Goal: Transaction & Acquisition: Purchase product/service

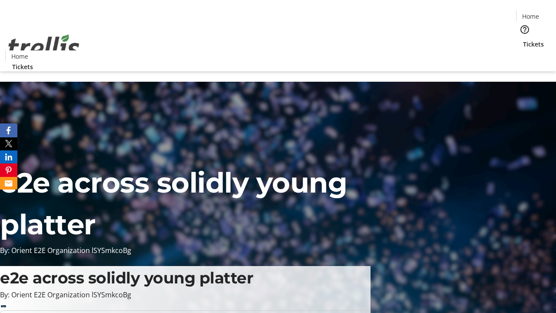
click at [523, 40] on span "Tickets" at bounding box center [533, 44] width 21 height 9
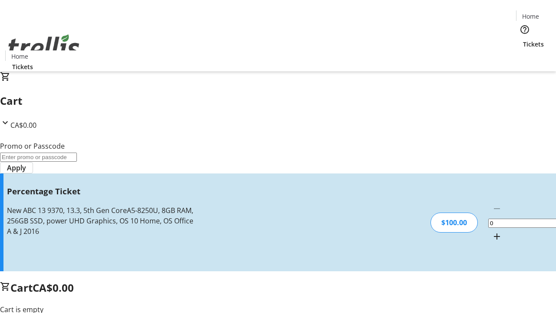
click at [492, 231] on mat-icon "Increment by one" at bounding box center [497, 236] width 10 height 10
type input "1"
type input "BAR"
